Goal: Communication & Community: Answer question/provide support

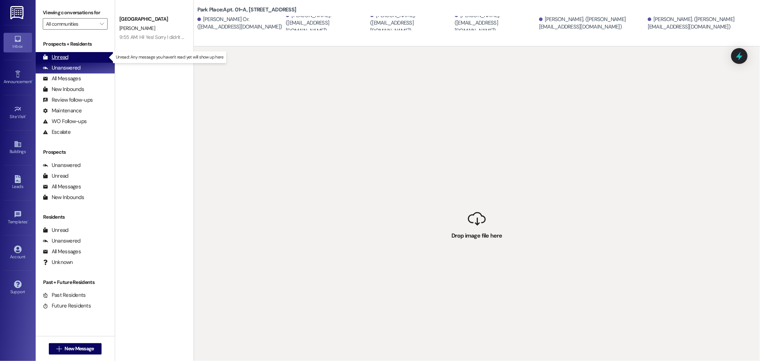
click at [93, 59] on div "Unread (0)" at bounding box center [75, 57] width 79 height 11
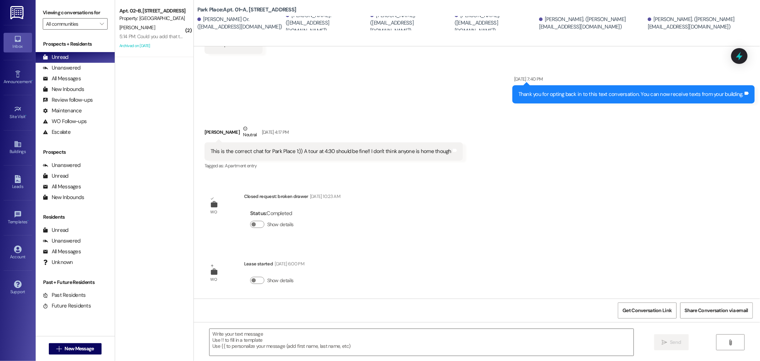
scroll to position [239, 0]
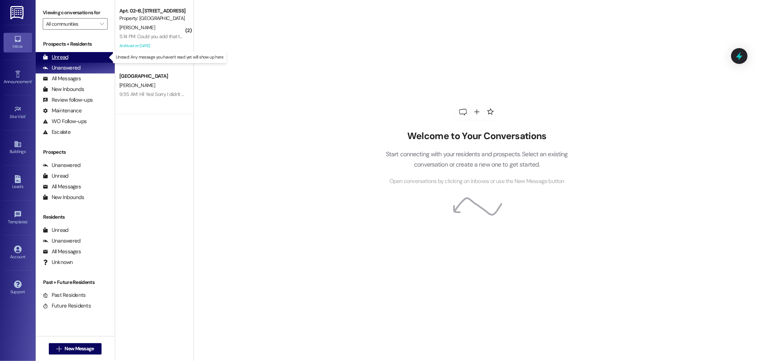
click at [75, 61] on div "Unread (0)" at bounding box center [75, 57] width 79 height 11
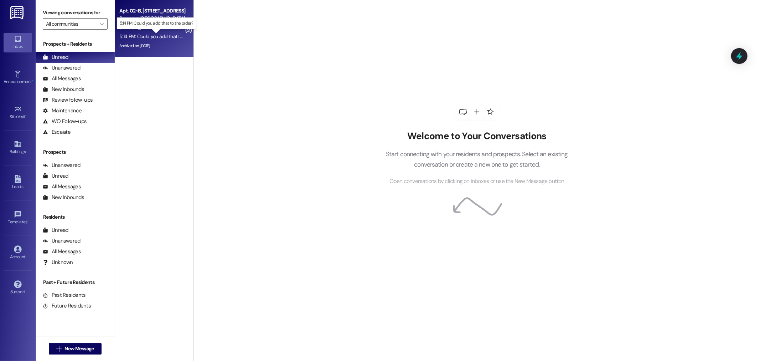
click at [151, 38] on div "5:14 PM: Could you add that to the order? 5:14 PM: Could you add that to the or…" at bounding box center [162, 36] width 86 height 6
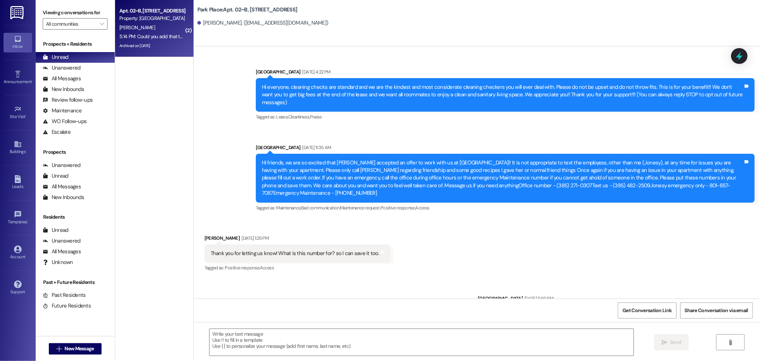
scroll to position [27298, 0]
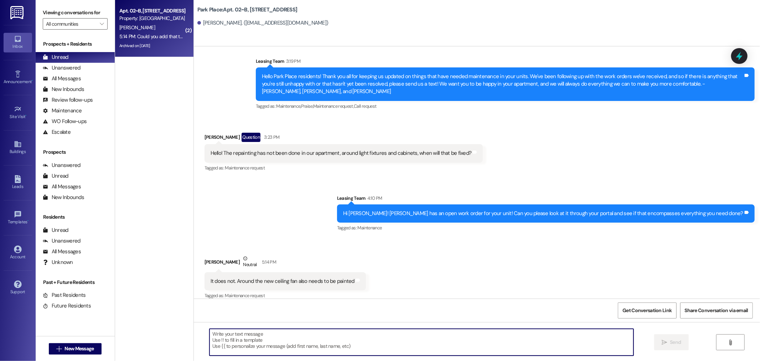
click at [289, 344] on textarea at bounding box center [422, 342] width 424 height 27
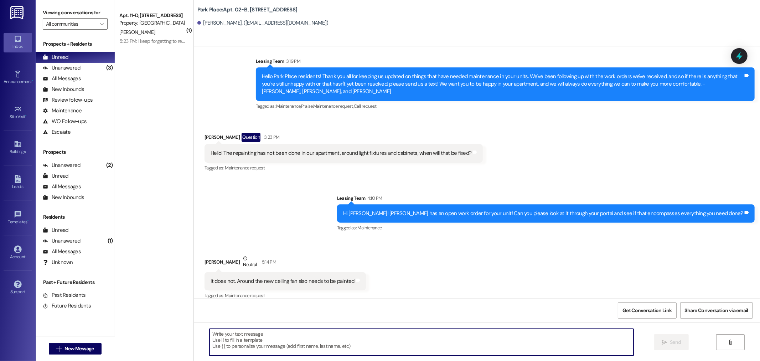
click at [272, 344] on textarea at bounding box center [422, 342] width 424 height 27
type textarea "I added it! Keep me updated on the progress of the work order and let me know i…"
click at [662, 343] on icon "" at bounding box center [664, 342] width 5 height 6
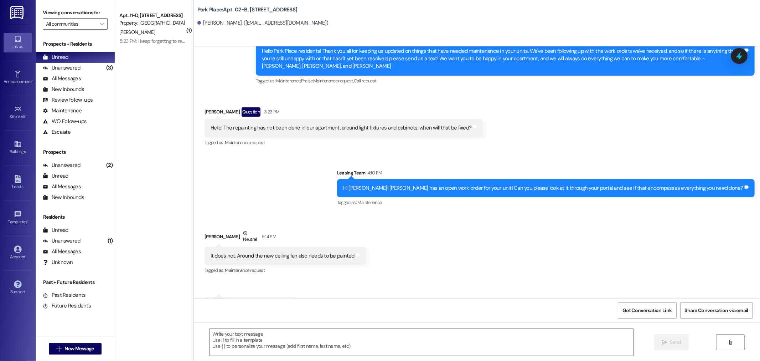
scroll to position [27347, 0]
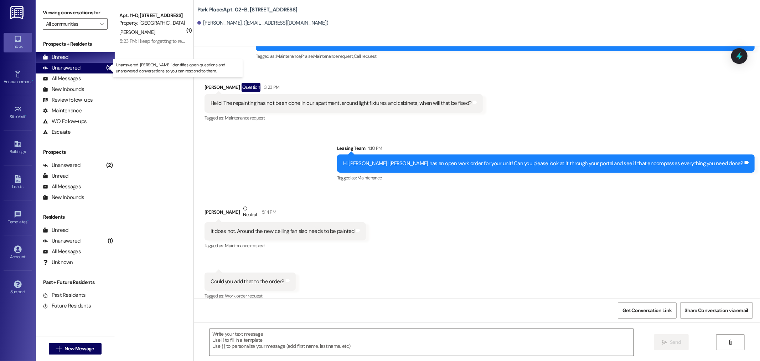
click at [67, 69] on div "Unanswered" at bounding box center [62, 67] width 38 height 7
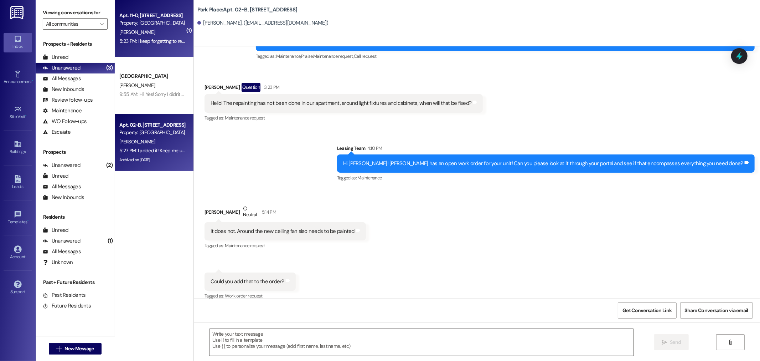
click at [132, 41] on div "5:23 PM: I keep forgetting to resubmit a work order that wasnt quite finished--…" at bounding box center [224, 41] width 211 height 6
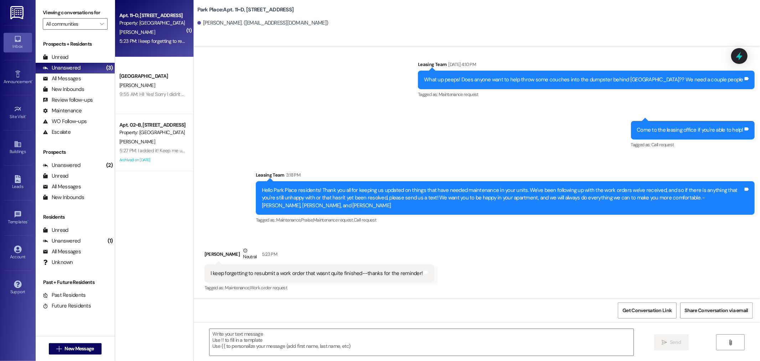
scroll to position [10282, 0]
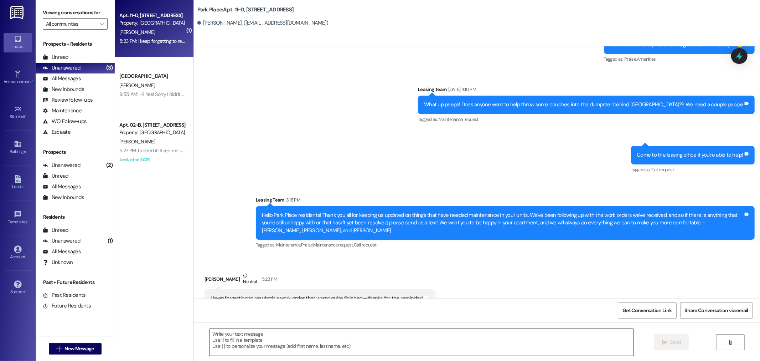
click at [316, 338] on textarea at bounding box center [422, 342] width 424 height 27
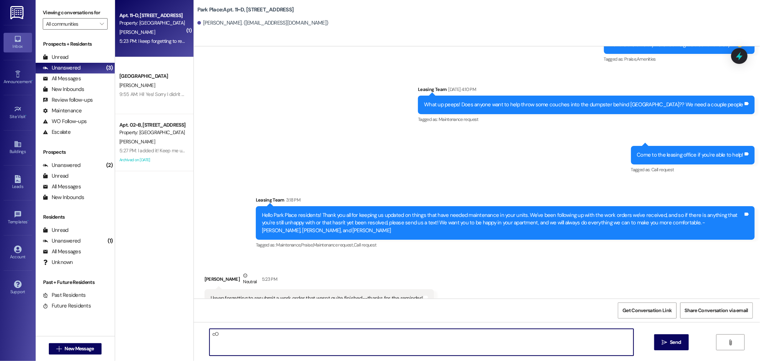
type textarea "c"
click at [210, 333] on textarea "Could you let me know if there are any issues with it being finished correctly?" at bounding box center [422, 342] width 424 height 27
type textarea "No problem! Could you let me know if there are any issues with it being finishe…"
click at [671, 343] on span "Send" at bounding box center [675, 341] width 11 height 7
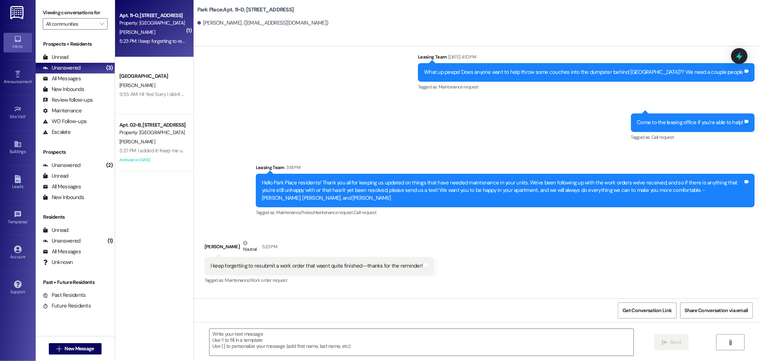
scroll to position [10331, 0]
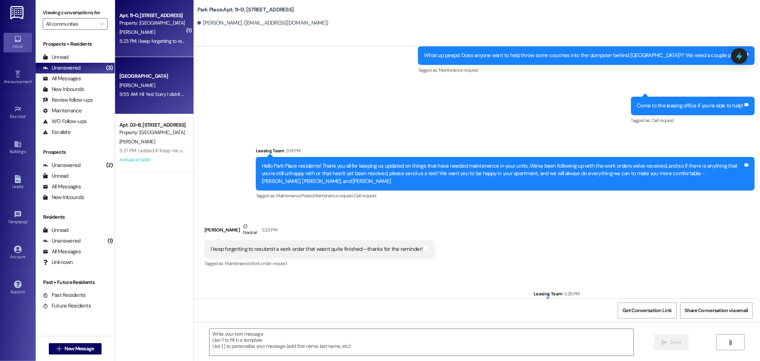
click at [132, 77] on div "[GEOGRAPHIC_DATA]" at bounding box center [152, 75] width 66 height 7
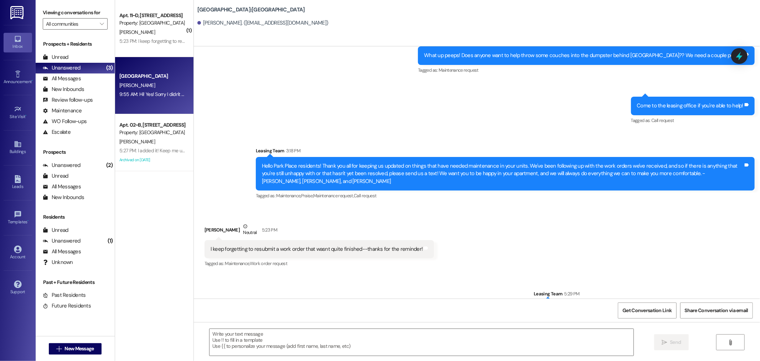
scroll to position [0, 0]
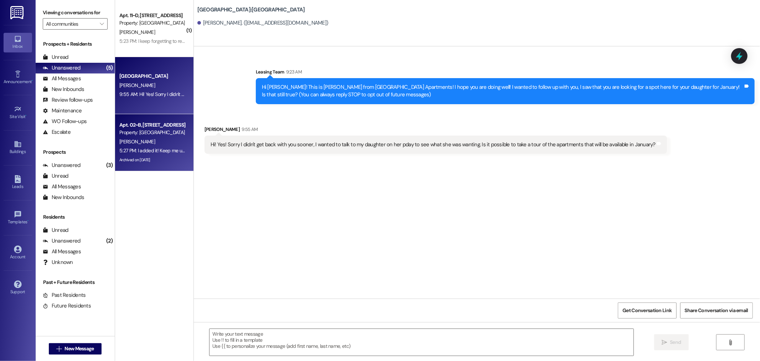
click at [140, 137] on div "[PERSON_NAME]" at bounding box center [152, 141] width 67 height 9
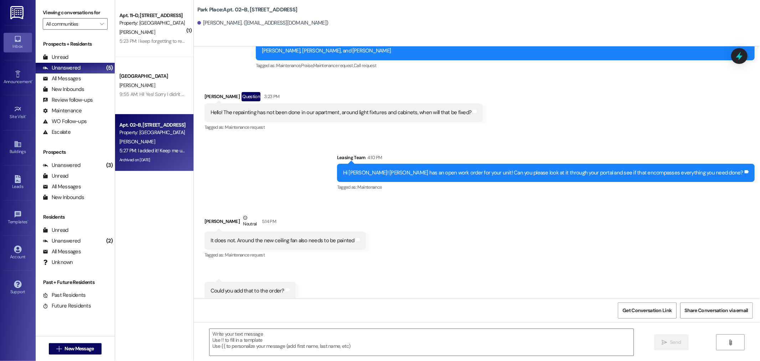
scroll to position [27358, 0]
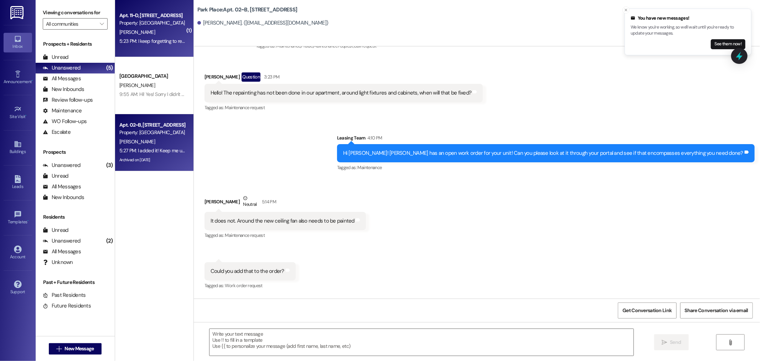
click at [130, 34] on span "[PERSON_NAME]" at bounding box center [137, 32] width 36 height 6
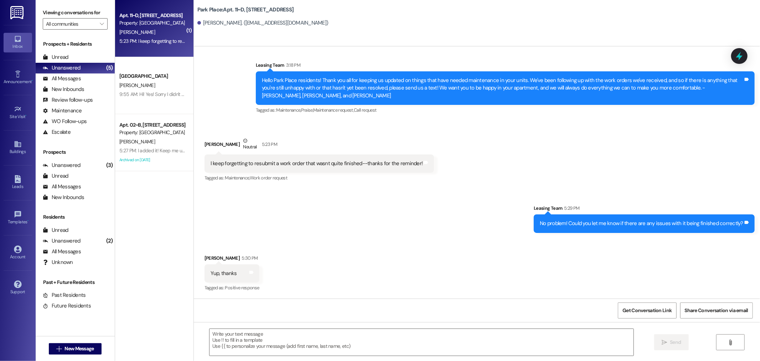
scroll to position [10391, 0]
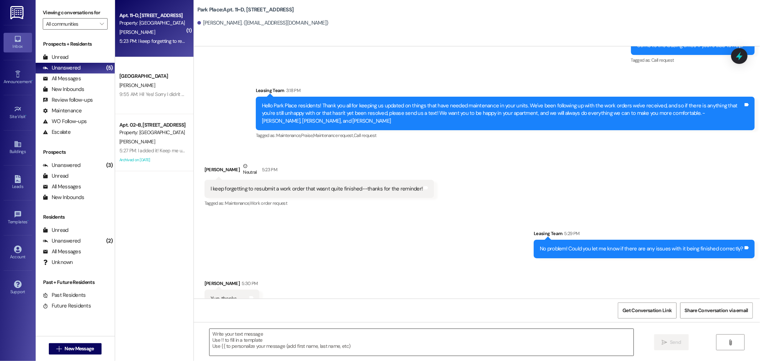
click at [263, 337] on textarea at bounding box center [422, 342] width 424 height 27
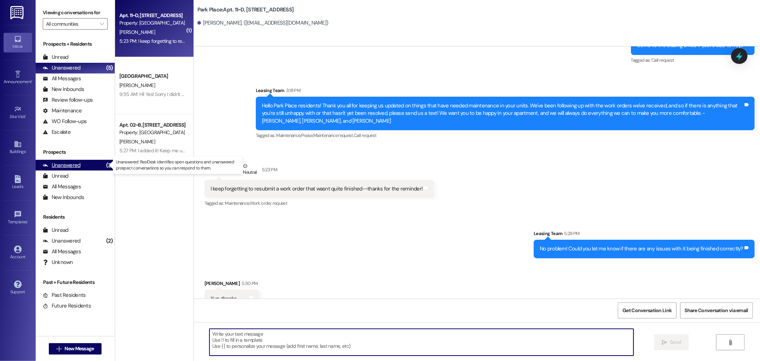
click at [93, 166] on div "Unanswered (3)" at bounding box center [75, 165] width 79 height 11
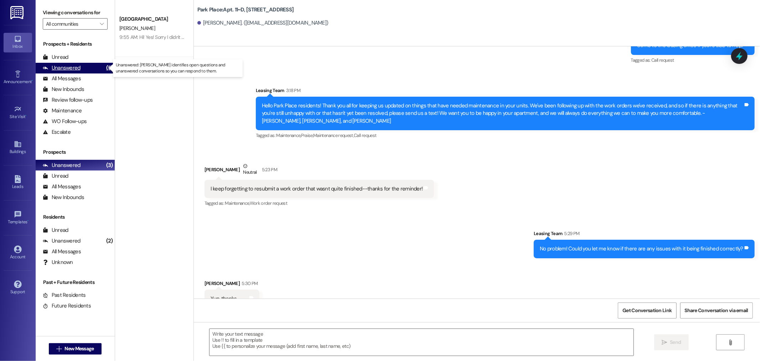
click at [76, 63] on div "Unanswered (5)" at bounding box center [75, 68] width 79 height 11
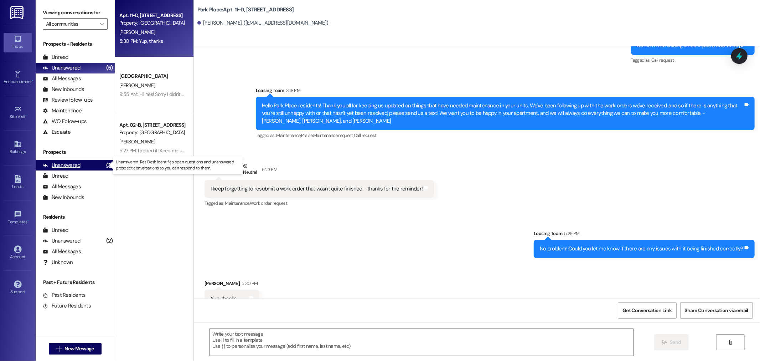
click at [94, 160] on div "Unanswered (3)" at bounding box center [75, 165] width 79 height 11
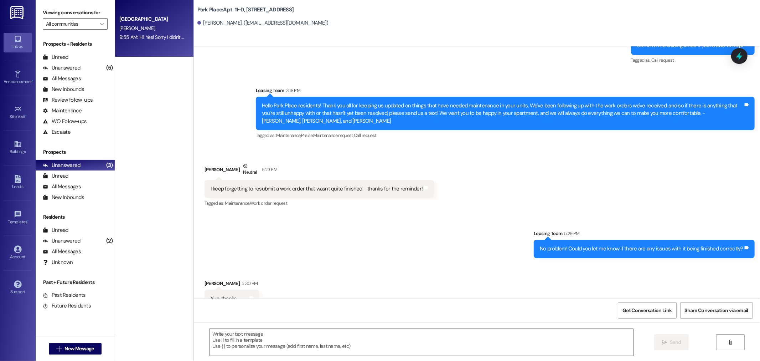
click at [155, 45] on div "Southridge Prospect [PERSON_NAME] 9:55 AM: Hi! Yes! Sorry I didn't get back wit…" at bounding box center [154, 28] width 78 height 57
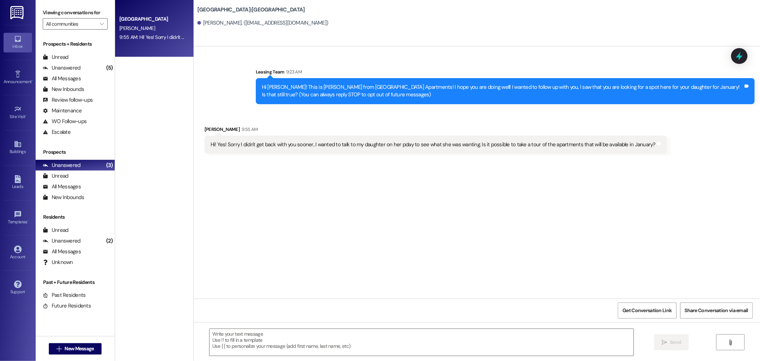
click at [85, 51] on div "Prospects + Residents Unread (0) Unread: Any message you haven't read yet will …" at bounding box center [75, 88] width 79 height 97
click at [85, 56] on div "Unread (0)" at bounding box center [75, 57] width 79 height 11
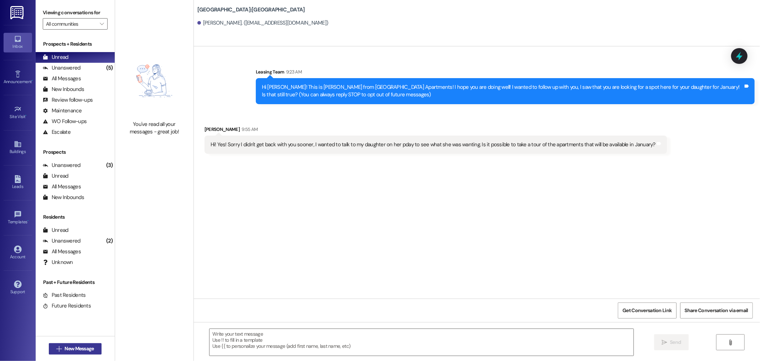
click at [63, 346] on span "New Message" at bounding box center [79, 348] width 32 height 7
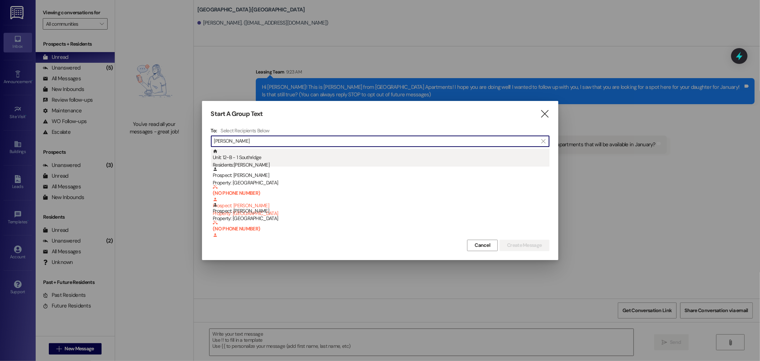
type input "[PERSON_NAME]"
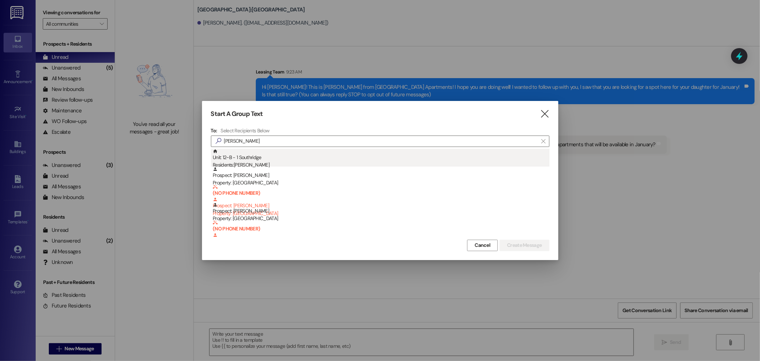
click at [245, 157] on div "Unit: 12~B - 1 Southridge Residents: [PERSON_NAME]" at bounding box center [381, 159] width 337 height 20
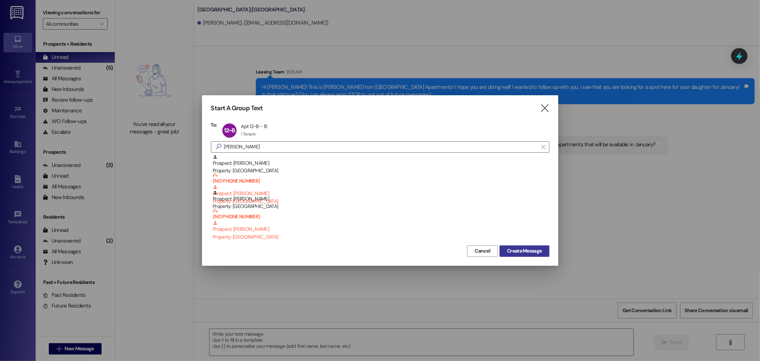
click at [515, 250] on span "Create Message" at bounding box center [524, 250] width 35 height 7
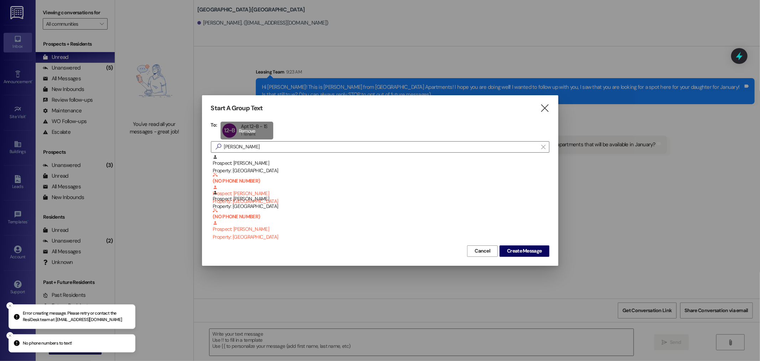
click at [232, 127] on div "12~B Apt 12~B - 1S Apt 12~B - 1S 1 Tenant 1 Tenant click to remove" at bounding box center [247, 131] width 53 height 18
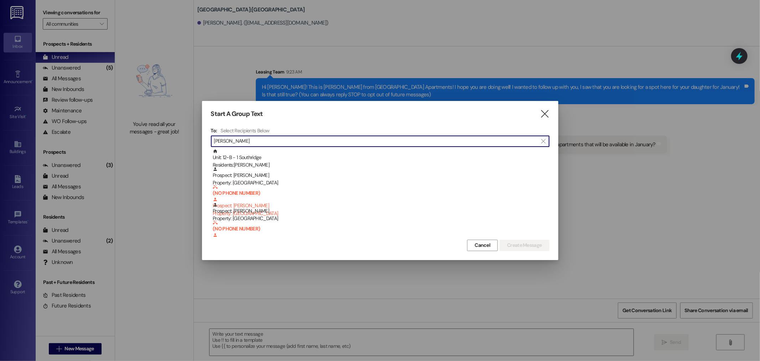
drag, startPoint x: 258, startPoint y: 143, endPoint x: 196, endPoint y: 142, distance: 61.3
click at [196, 142] on div "Start A Group Text  To: Select Recipients Below  [PERSON_NAME]  Unit: 12~B -…" at bounding box center [380, 180] width 760 height 361
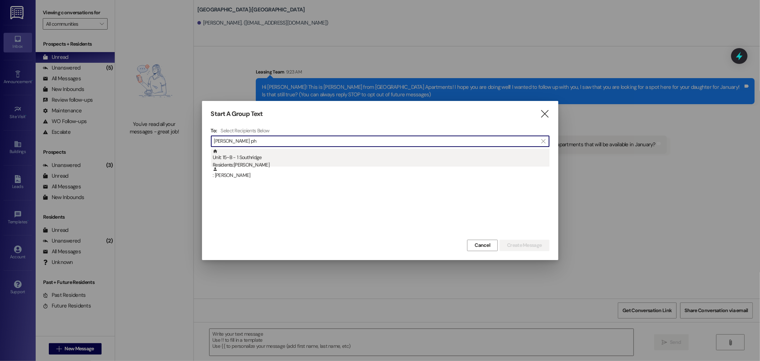
type input "[PERSON_NAME] ph"
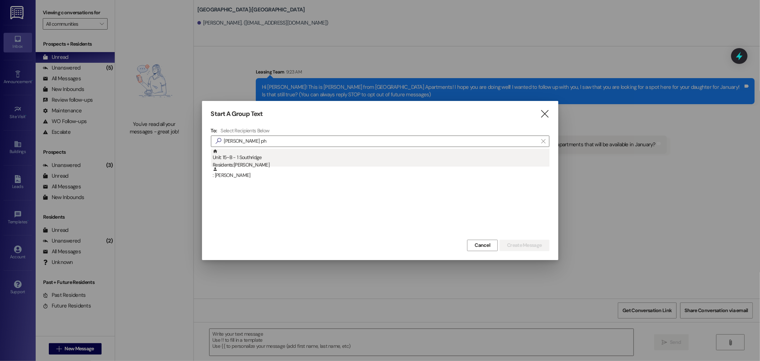
click at [245, 155] on div "Unit: 15~B - 1 Southridge Residents: [PERSON_NAME]" at bounding box center [381, 159] width 337 height 20
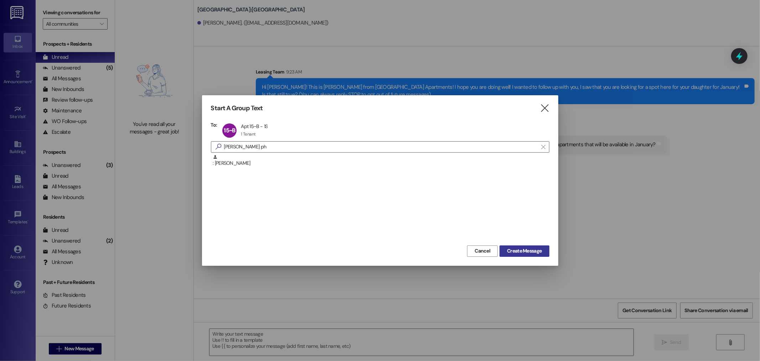
click at [521, 248] on span "Create Message" at bounding box center [524, 250] width 35 height 7
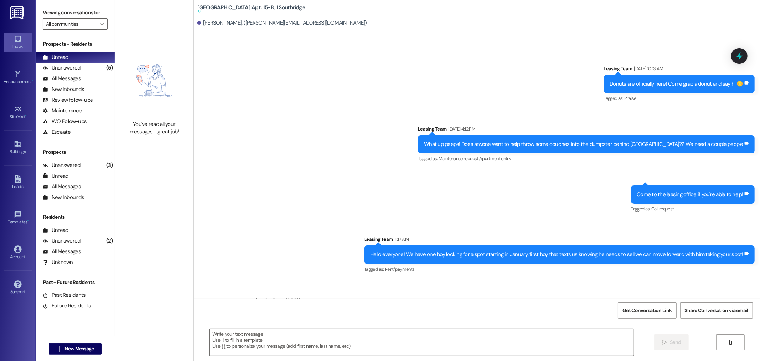
scroll to position [15925, 0]
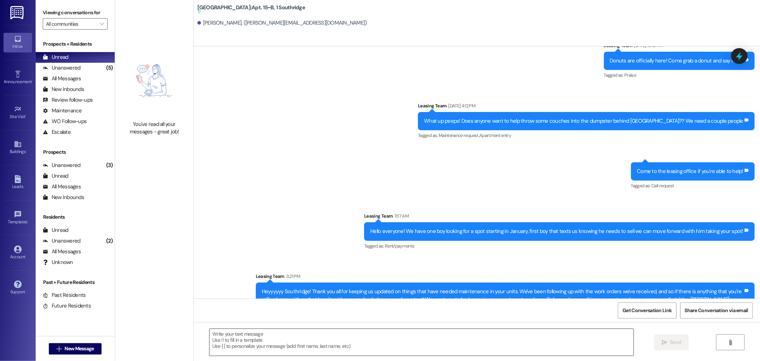
click at [295, 353] on textarea at bounding box center [422, 342] width 424 height 27
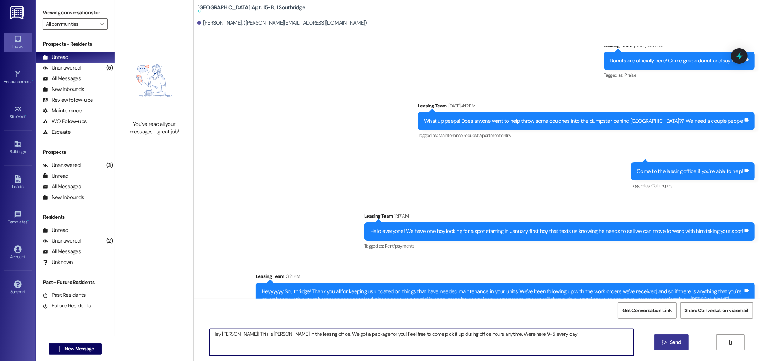
type textarea "Hey [PERSON_NAME]! This is [PERSON_NAME] in the leasing office. We got a packag…"
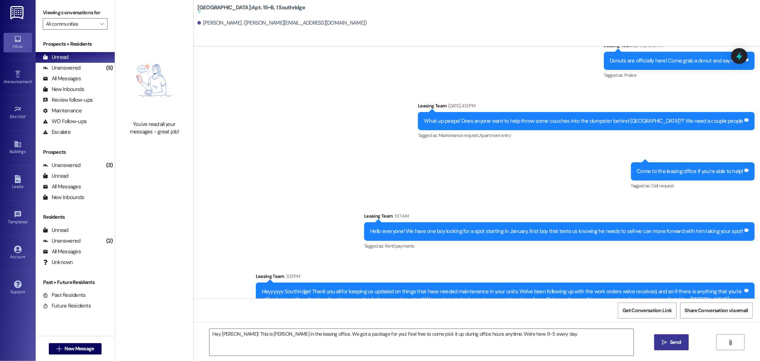
click at [674, 339] on span "Send" at bounding box center [675, 341] width 11 height 7
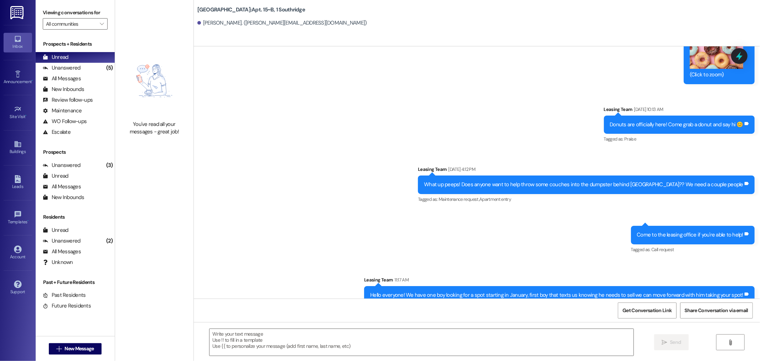
scroll to position [15957, 0]
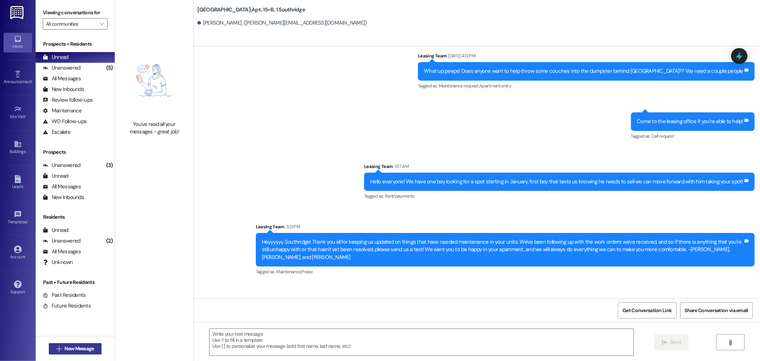
click at [79, 349] on span "New Message" at bounding box center [79, 348] width 29 height 7
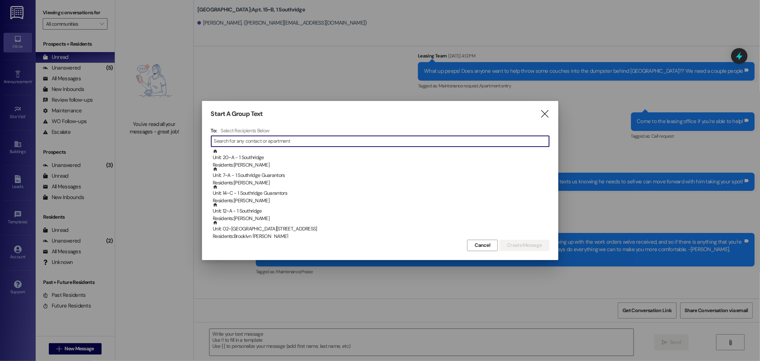
click at [235, 141] on input at bounding box center [381, 141] width 335 height 10
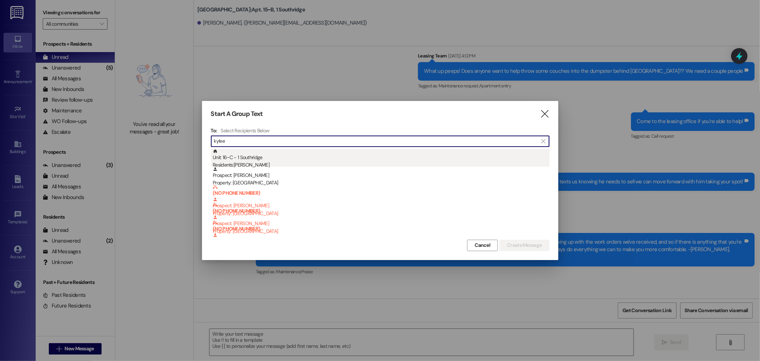
type input "kylee"
click at [245, 157] on div "Unit: 16~C - 1 Southridge Residents: [PERSON_NAME]" at bounding box center [381, 159] width 337 height 20
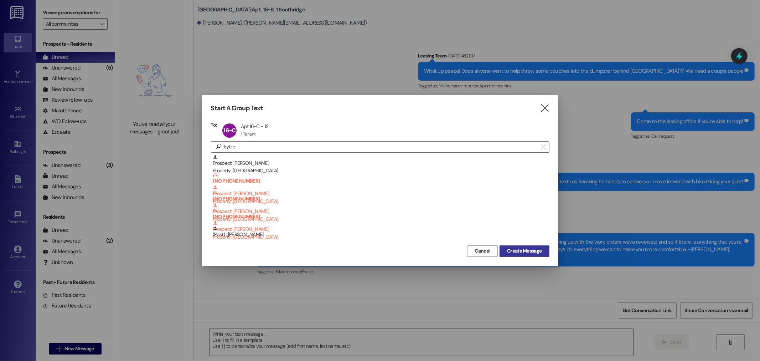
click at [530, 252] on span "Create Message" at bounding box center [524, 250] width 35 height 7
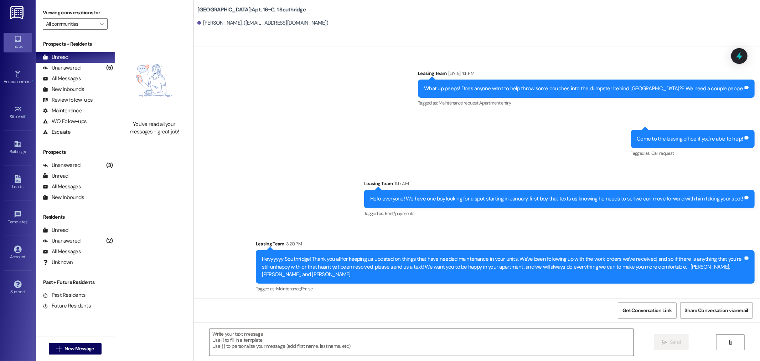
scroll to position [2742, 0]
click at [272, 344] on textarea at bounding box center [422, 342] width 424 height 27
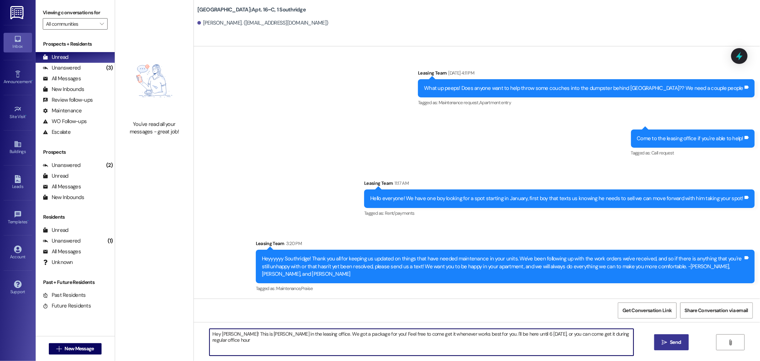
type textarea "Hey [PERSON_NAME]! This is [PERSON_NAME] in the leasing office. We got a packag…"
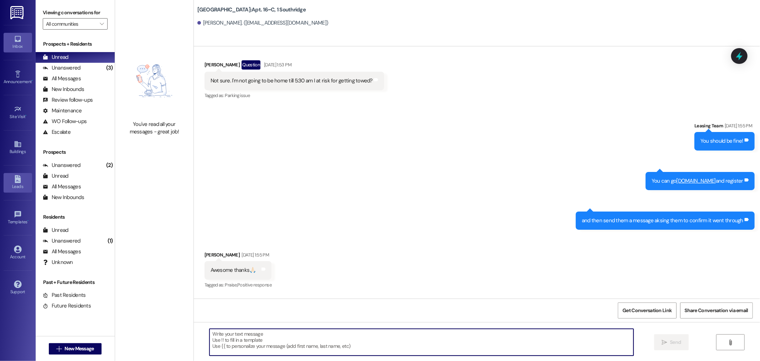
scroll to position [1323, 0]
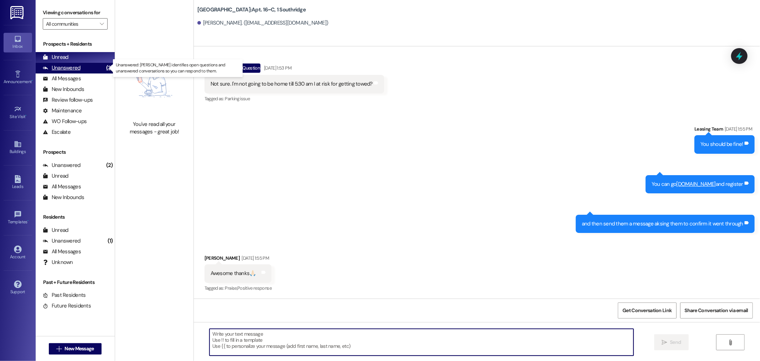
click at [80, 67] on div "Unanswered (3)" at bounding box center [75, 68] width 79 height 11
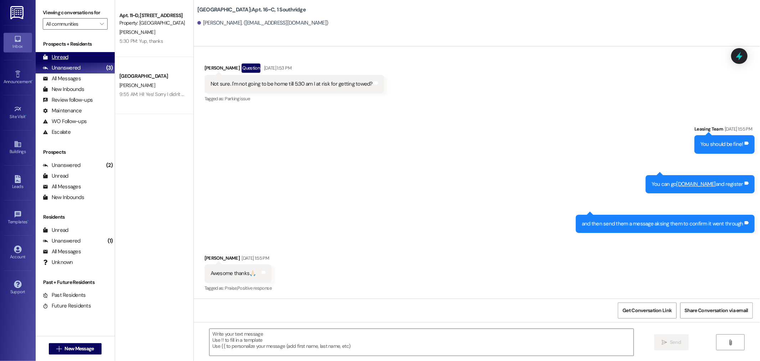
click at [79, 56] on div "Unread (0)" at bounding box center [75, 57] width 79 height 11
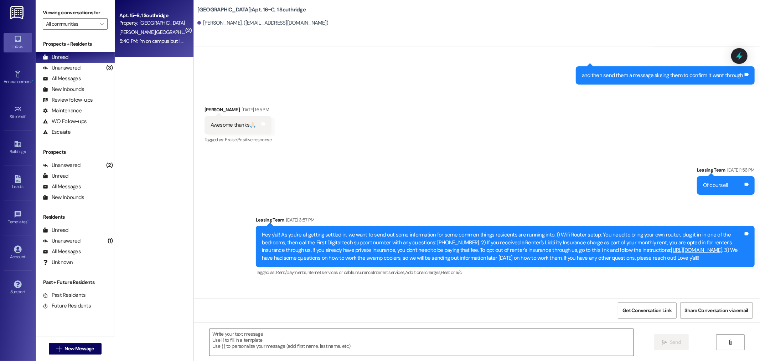
click at [119, 41] on div "5:40 PM: I'm on campus but I can be there in like 10 minutes 5:40 PM: I'm on ca…" at bounding box center [180, 41] width 123 height 6
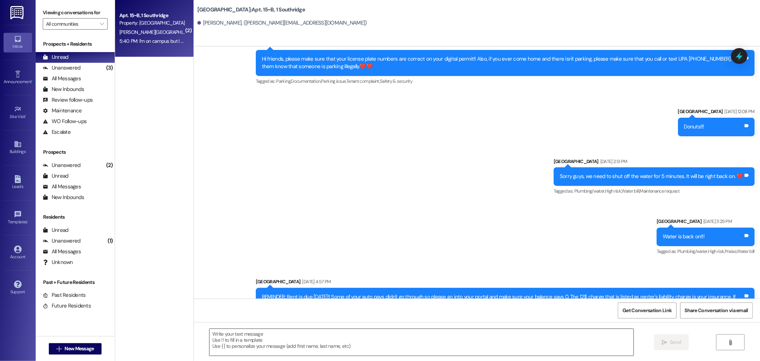
scroll to position [16079, 0]
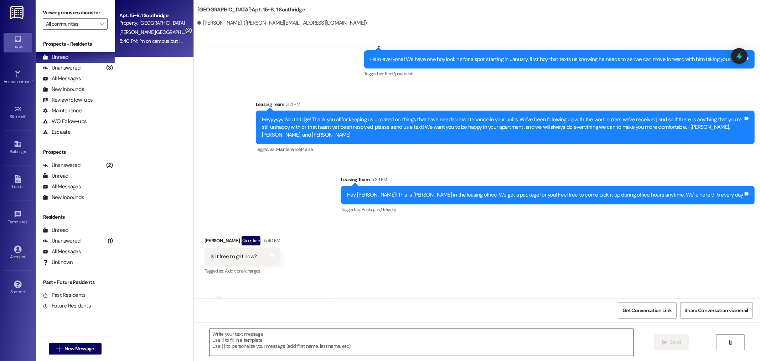
click at [270, 343] on textarea at bounding box center [422, 342] width 424 height 27
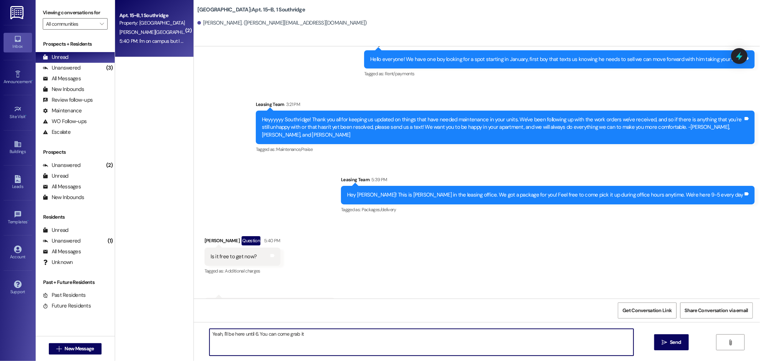
type textarea "Yeah, I'll be here until 6. You can come grab it!"
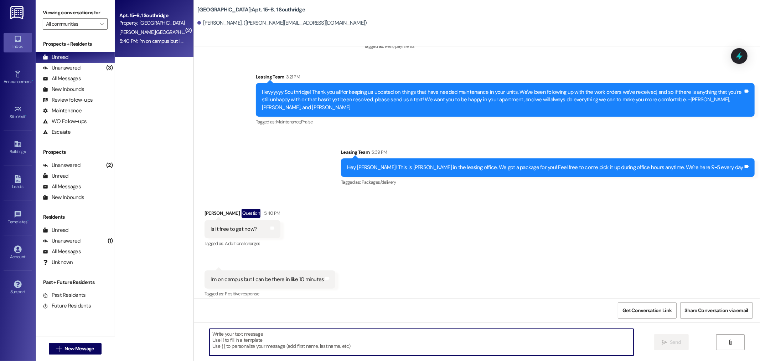
scroll to position [16128, 0]
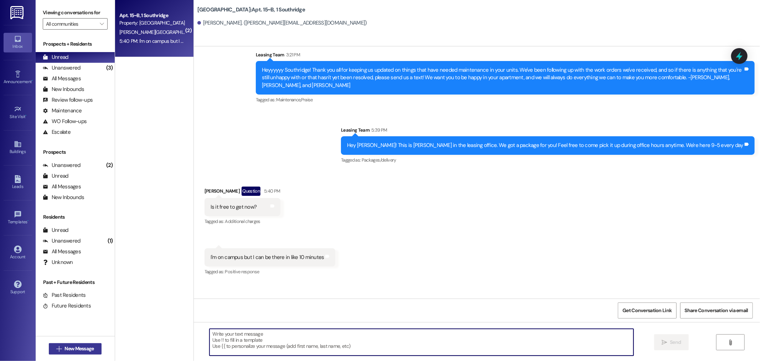
click at [73, 353] on button " New Message" at bounding box center [75, 348] width 53 height 11
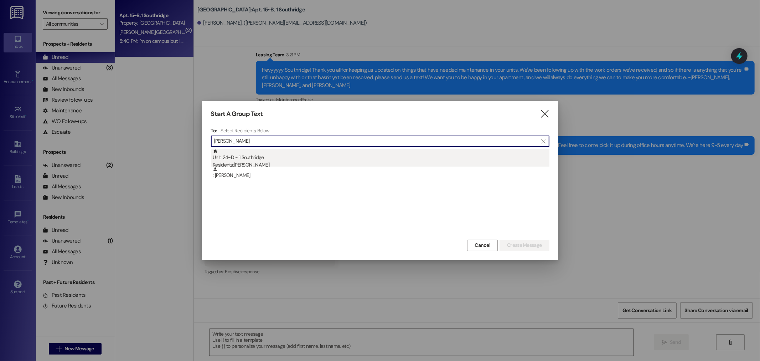
type input "[PERSON_NAME]"
click at [266, 157] on div "Unit: 24~D - 1 Southridge Residents: [PERSON_NAME]" at bounding box center [381, 159] width 337 height 20
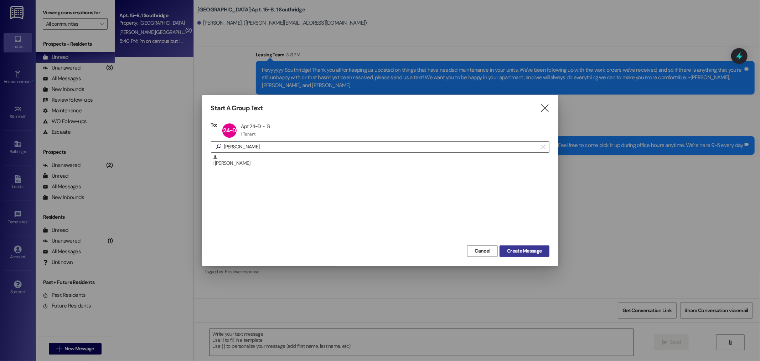
click at [534, 252] on span "Create Message" at bounding box center [524, 250] width 35 height 7
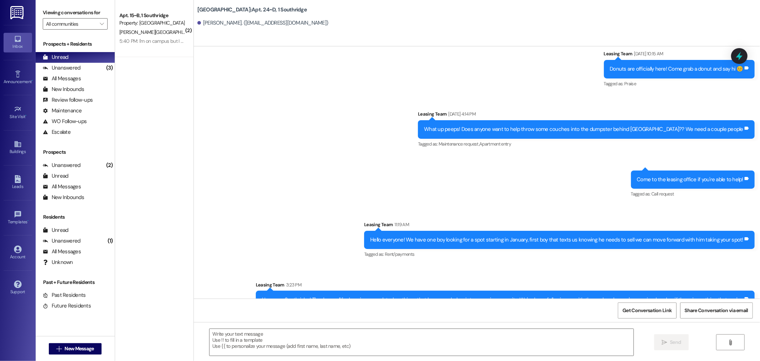
scroll to position [15382, 0]
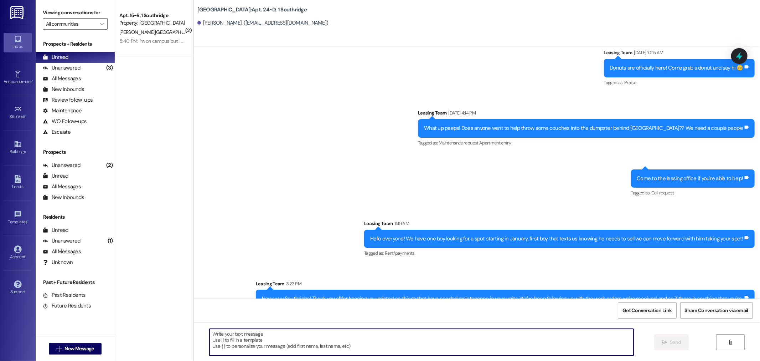
click at [249, 344] on textarea at bounding box center [422, 342] width 424 height 27
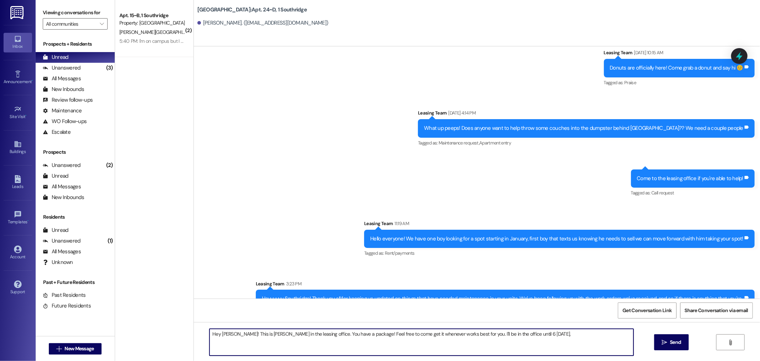
type textarea "Hey [PERSON_NAME]! This is [PERSON_NAME] in the leasing office. You have a pack…"
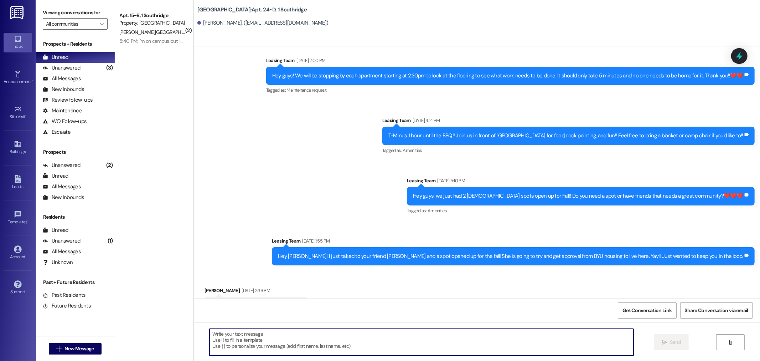
scroll to position [15432, 0]
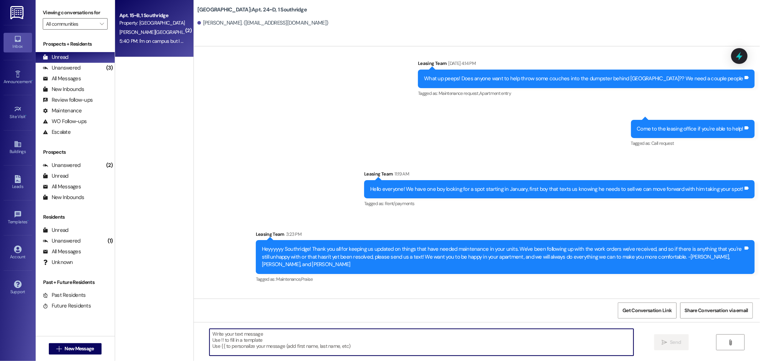
click at [164, 41] on div "5:40 PM: I'm on campus but I can be there in like 10 minutes 5:40 PM: I'm on ca…" at bounding box center [180, 41] width 123 height 6
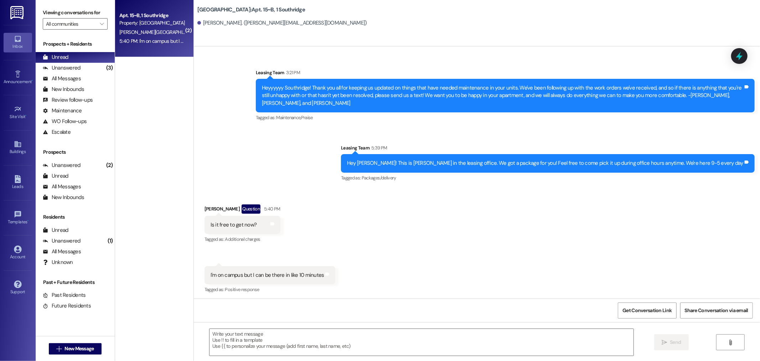
scroll to position [16189, 0]
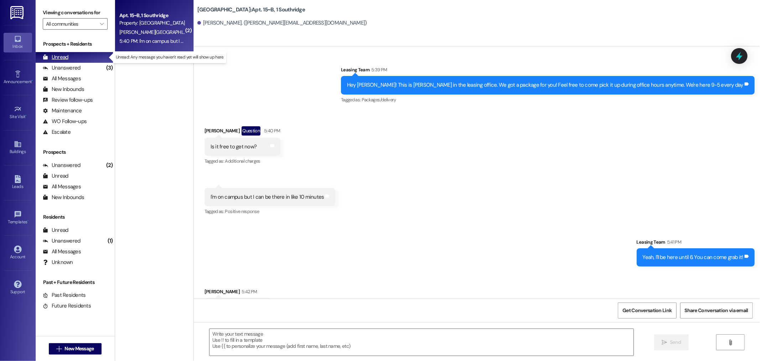
click at [78, 60] on div "Unread (0)" at bounding box center [75, 57] width 79 height 11
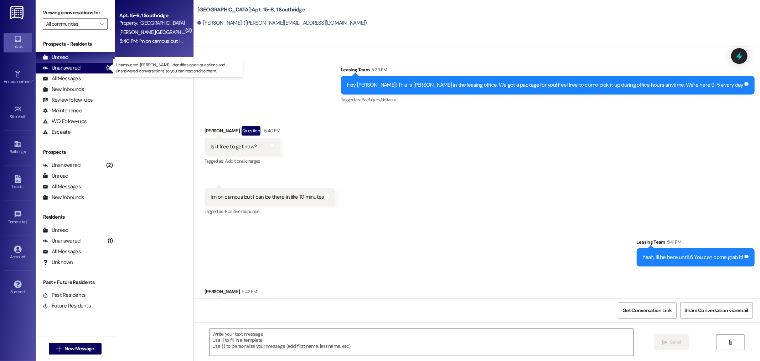
click at [93, 66] on div "Unanswered (3)" at bounding box center [75, 68] width 79 height 11
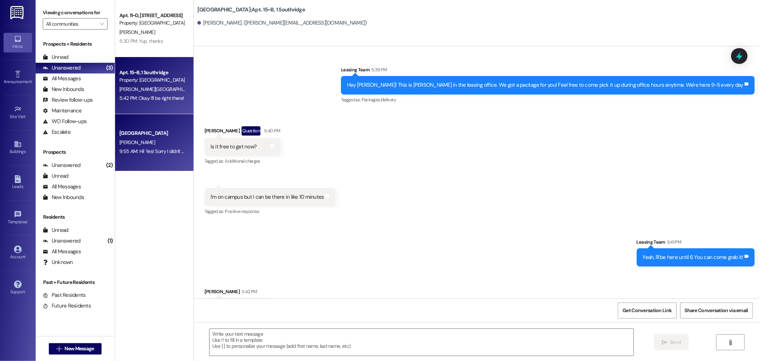
click at [170, 138] on div "[PERSON_NAME]" at bounding box center [152, 142] width 67 height 9
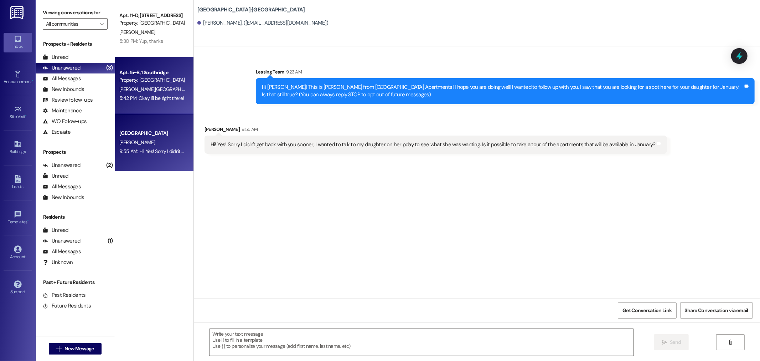
scroll to position [0, 0]
click at [155, 102] on div "5:42 PM: Okay I'll be right there! 5:42 PM: Okay I'll be right there!" at bounding box center [152, 98] width 67 height 9
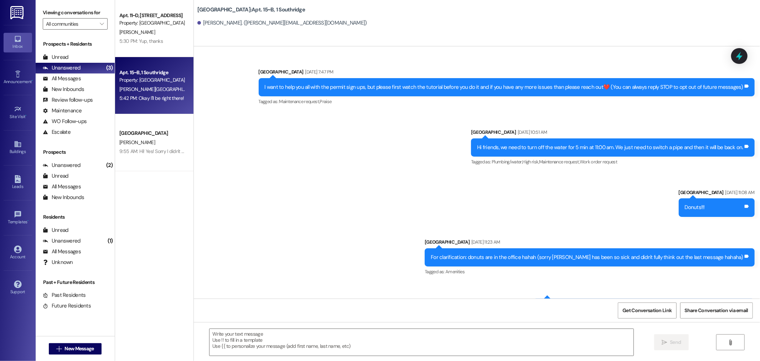
scroll to position [16189, 0]
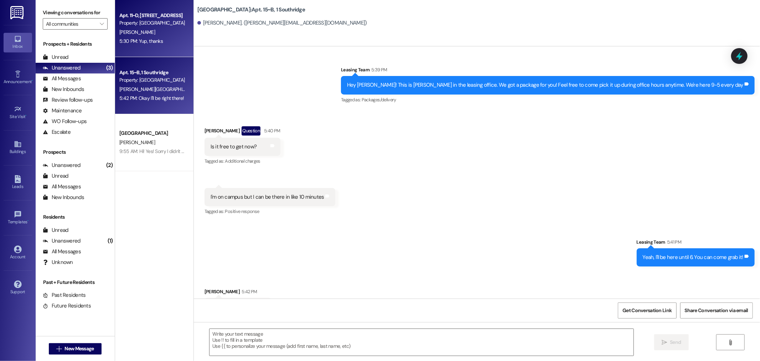
click at [147, 34] on div "[PERSON_NAME]" at bounding box center [152, 32] width 67 height 9
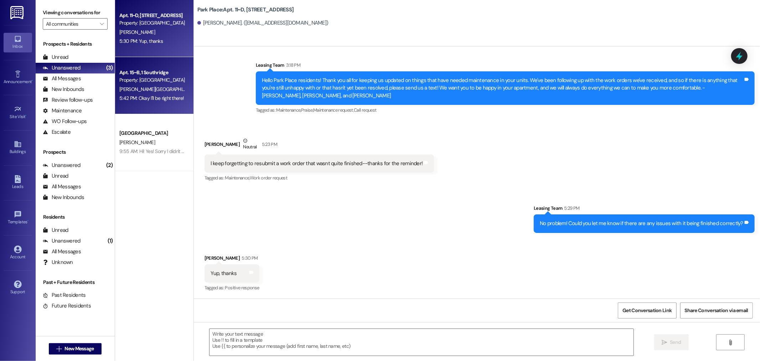
click at [152, 82] on div "Property: [GEOGRAPHIC_DATA]" at bounding box center [152, 79] width 66 height 7
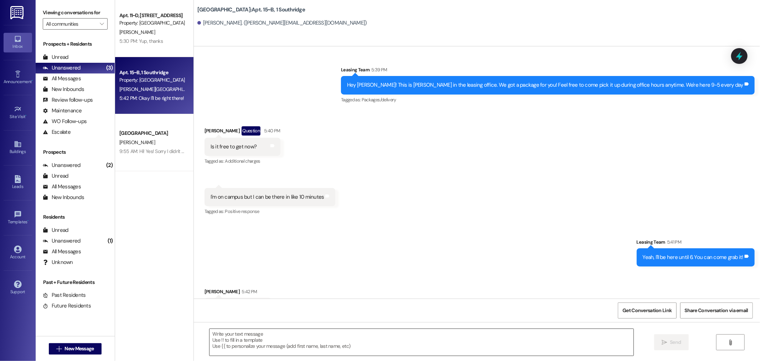
click at [280, 343] on textarea at bounding box center [422, 342] width 424 height 27
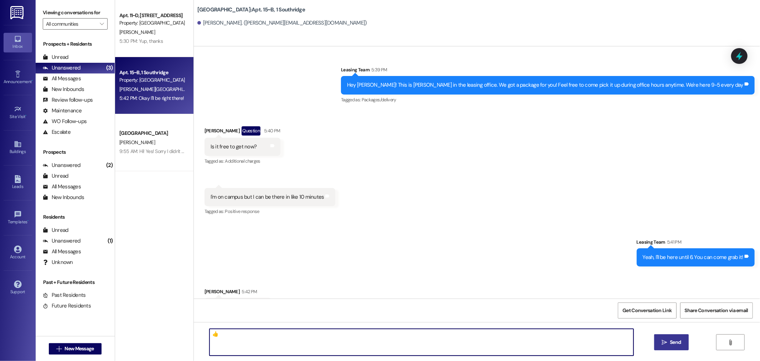
type textarea "👍"
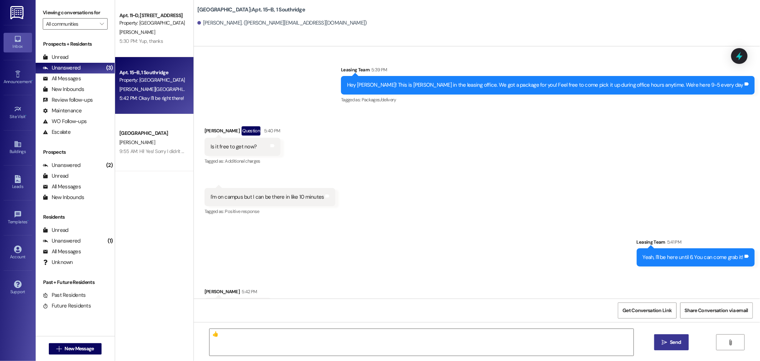
click at [674, 344] on span "Send" at bounding box center [675, 341] width 11 height 7
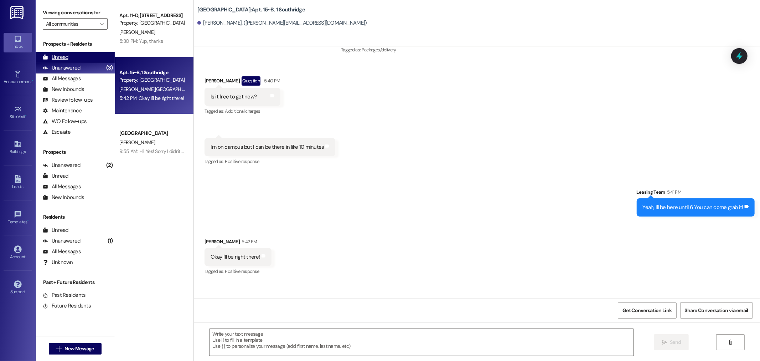
click at [59, 57] on div "Unread" at bounding box center [56, 56] width 26 height 7
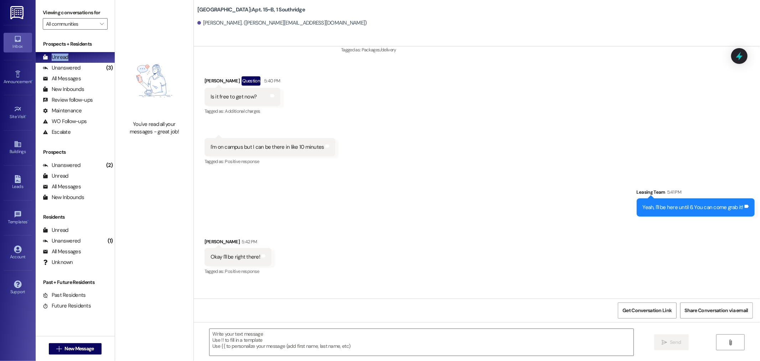
click at [127, 48] on img at bounding box center [154, 81] width 63 height 72
click at [90, 56] on div "Unread (0)" at bounding box center [75, 57] width 79 height 11
